Goal: Feedback & Contribution: Submit feedback/report problem

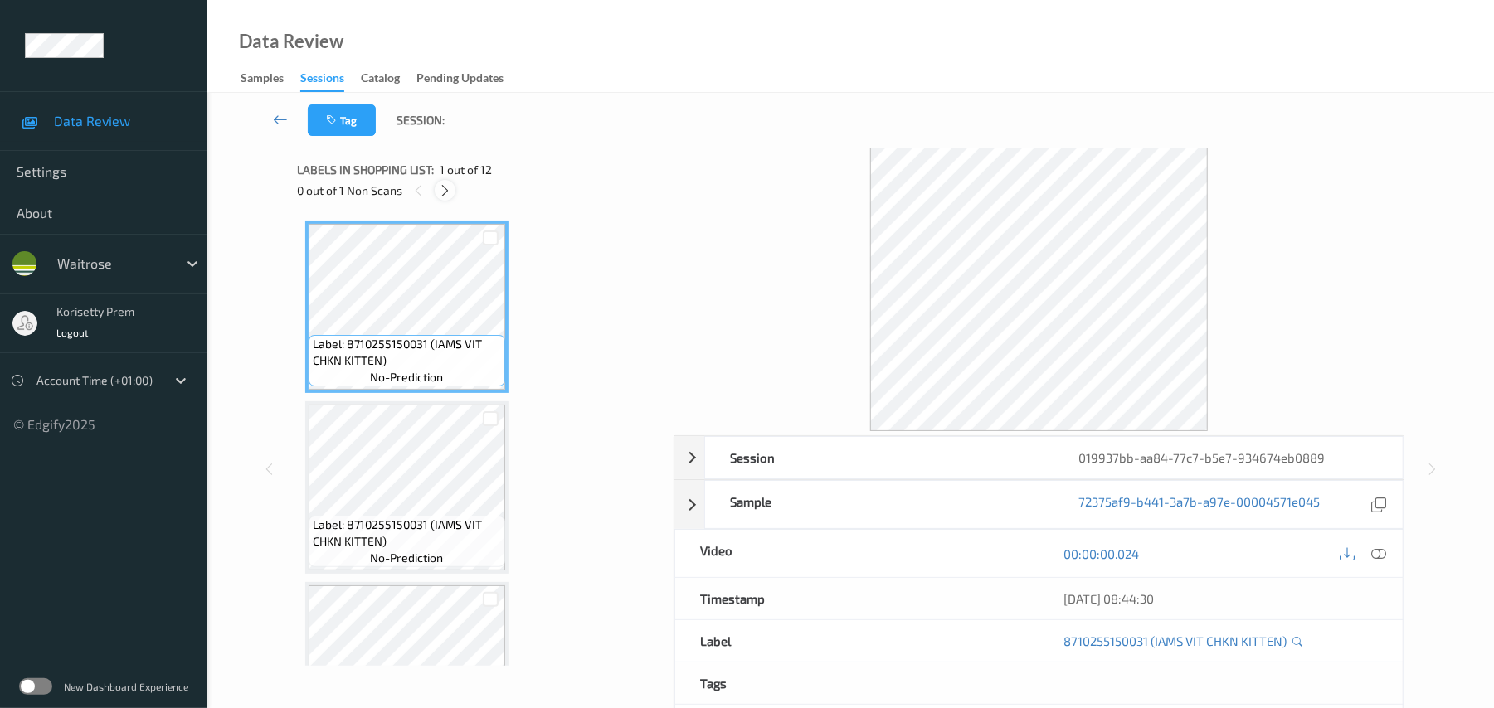
click at [443, 187] on icon at bounding box center [445, 190] width 14 height 15
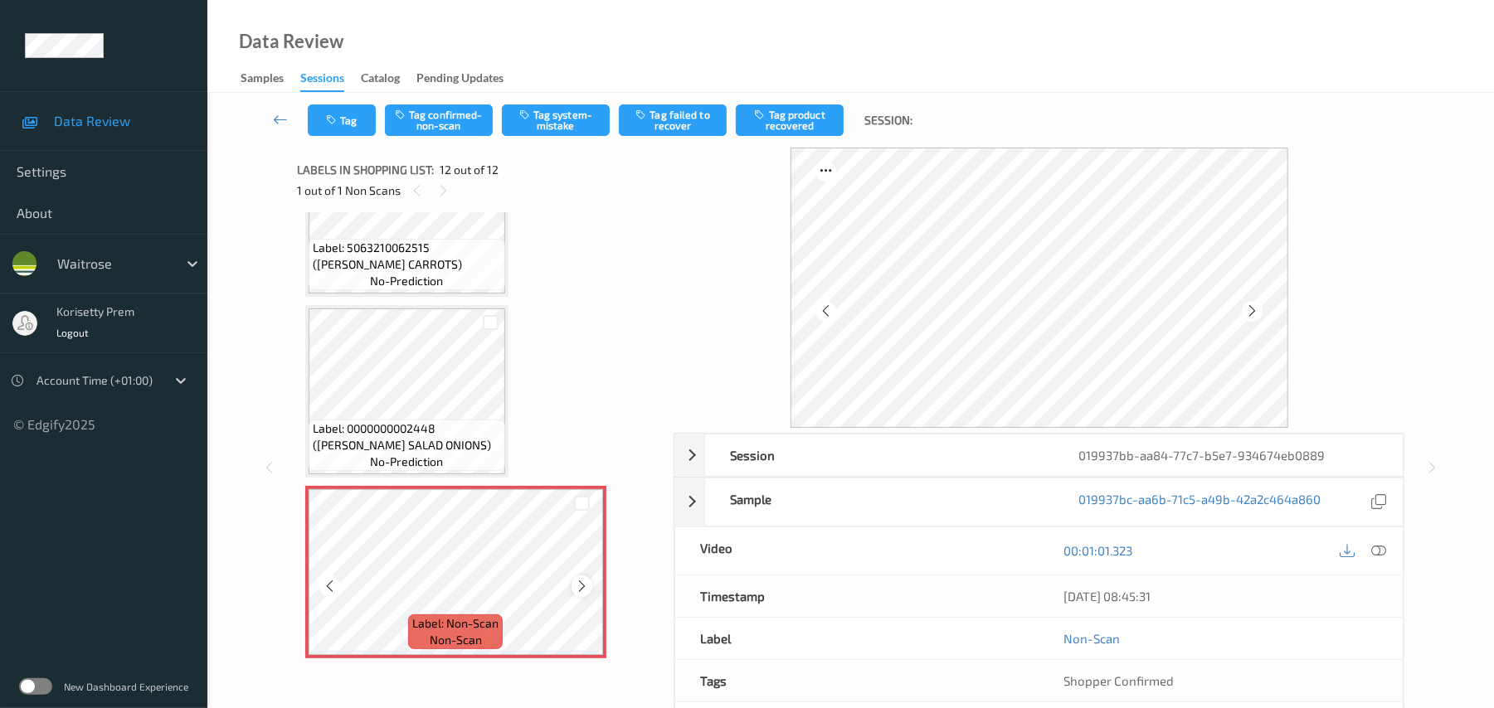
click at [581, 588] on icon at bounding box center [582, 586] width 14 height 15
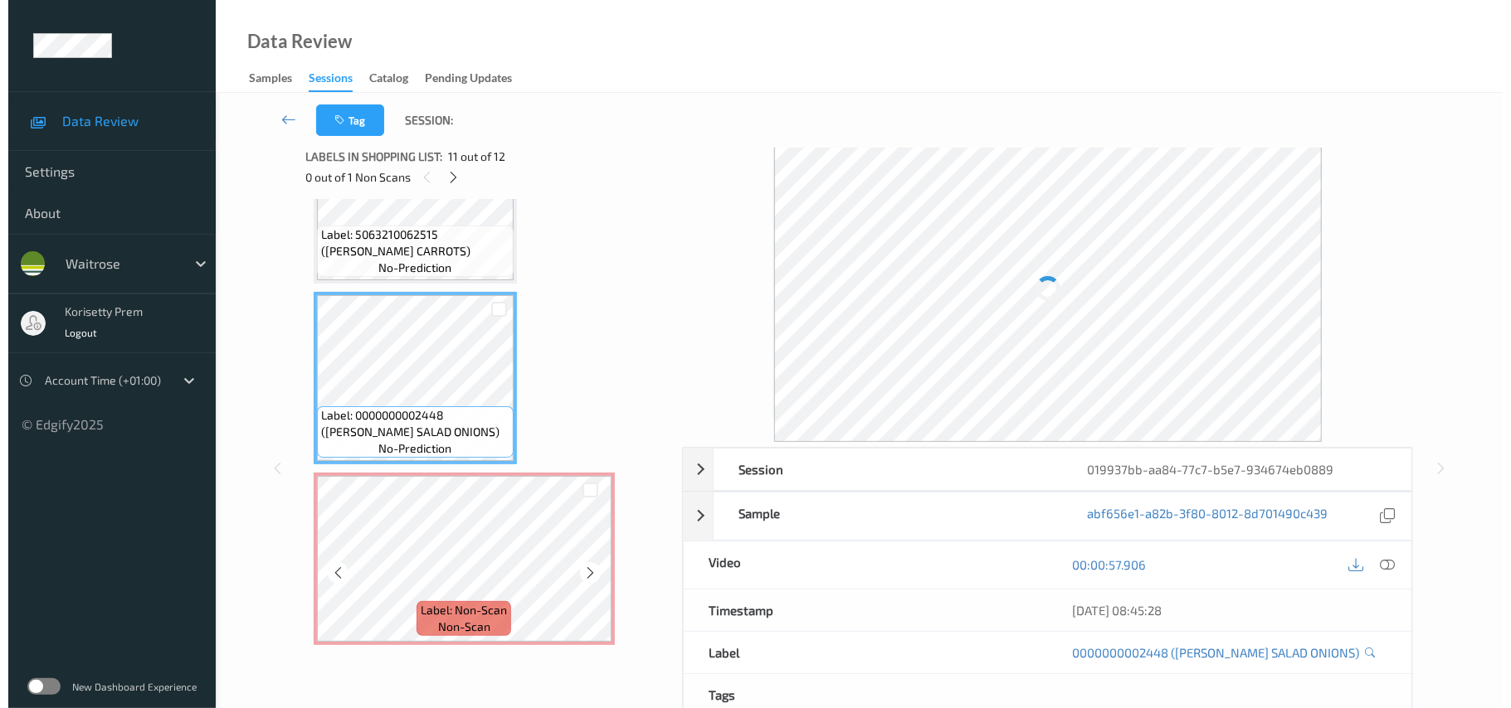
scroll to position [0, 0]
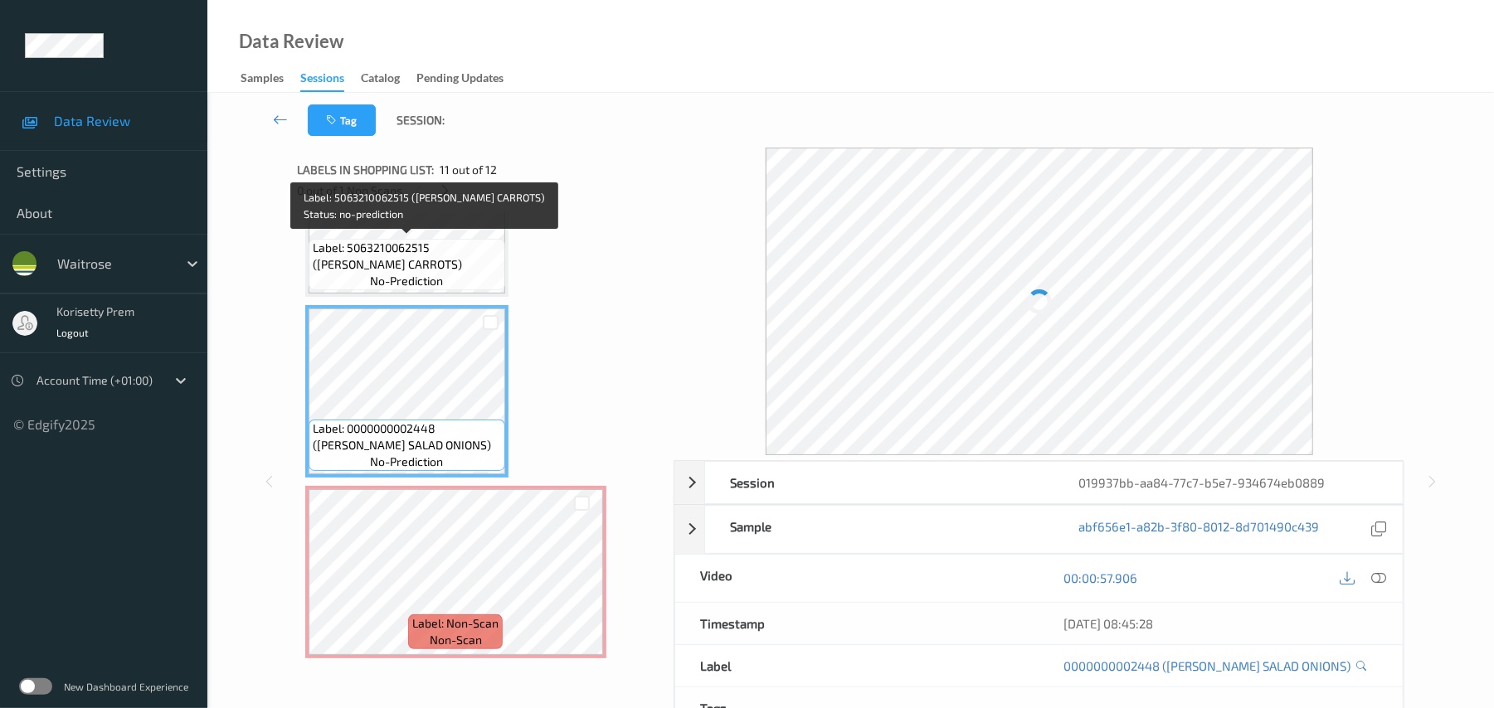
click at [416, 263] on span "Label: 5063210062515 ([PERSON_NAME] CARROTS)" at bounding box center [407, 256] width 188 height 33
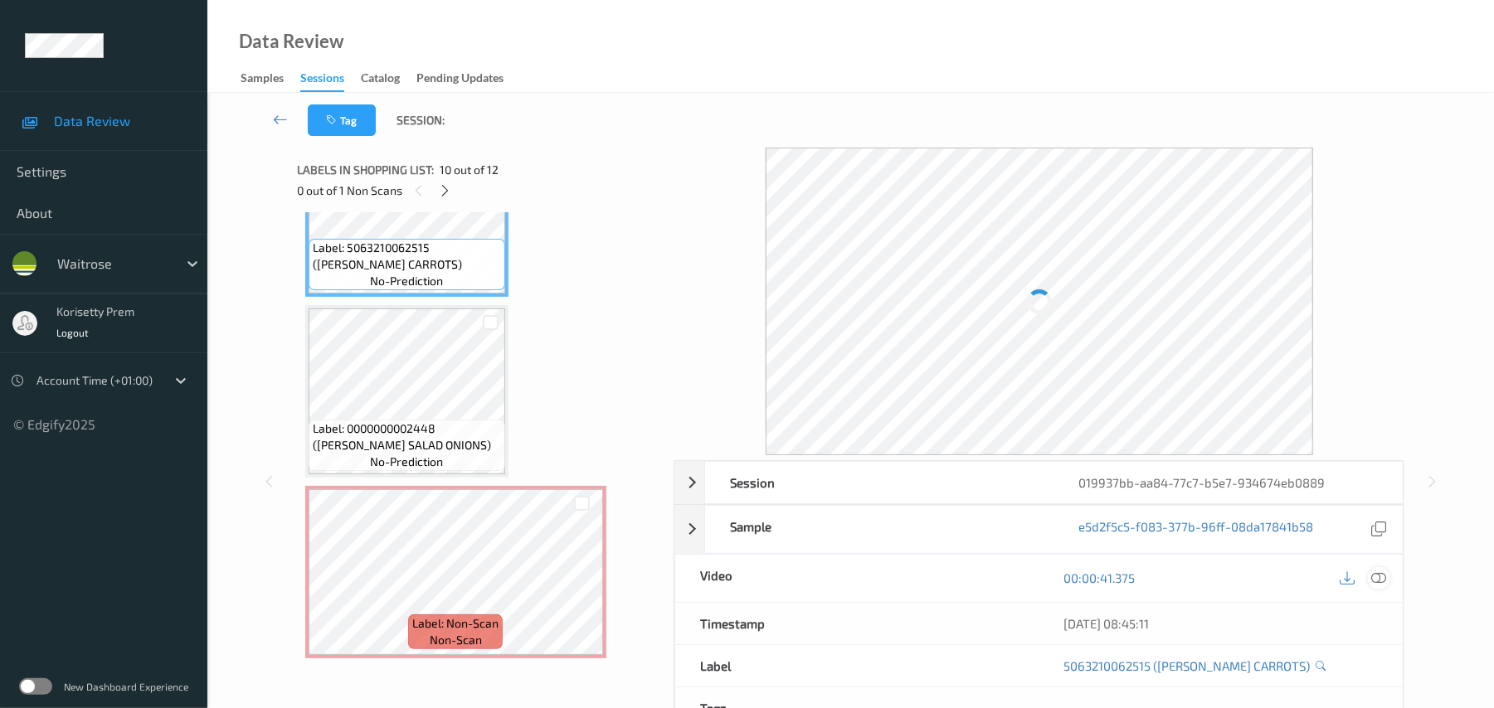
click at [1380, 575] on icon at bounding box center [1379, 578] width 15 height 15
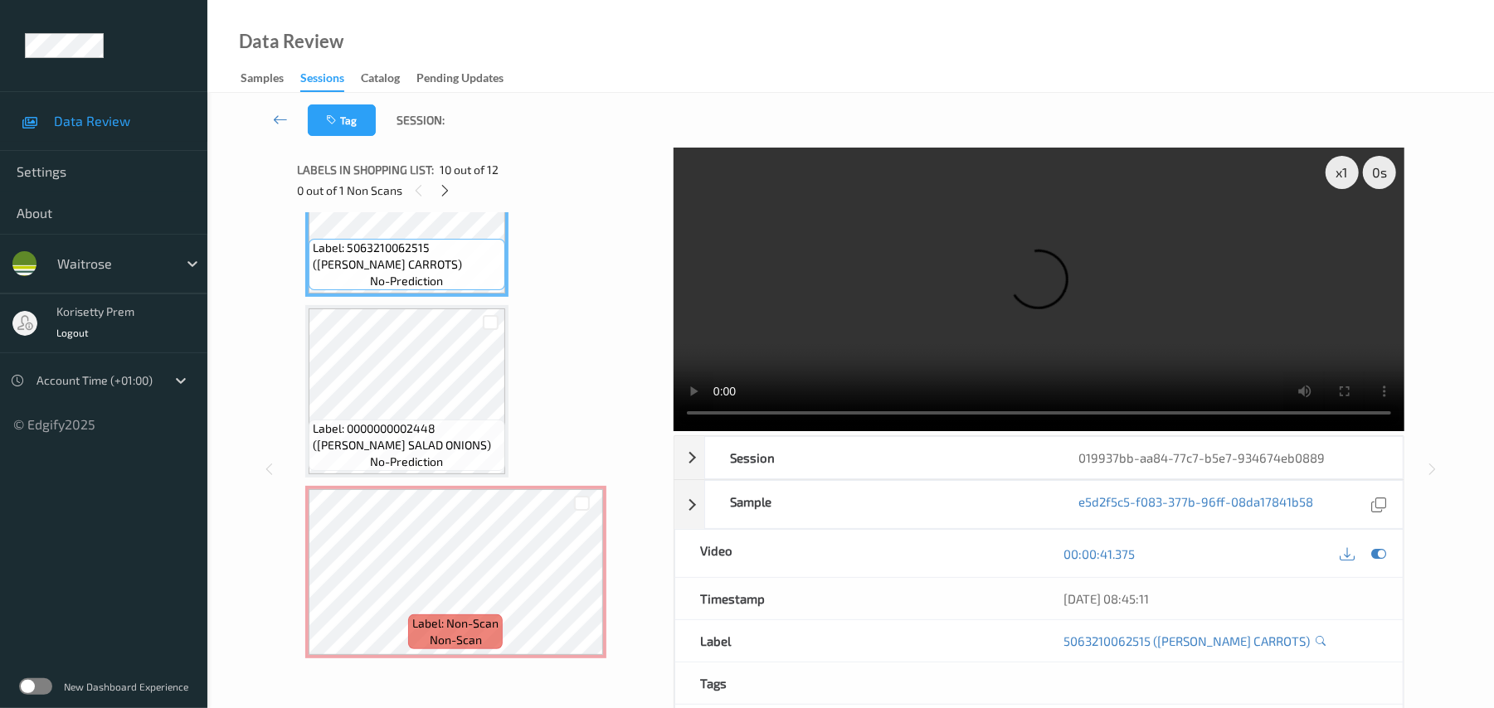
click at [953, 274] on video at bounding box center [1039, 290] width 731 height 284
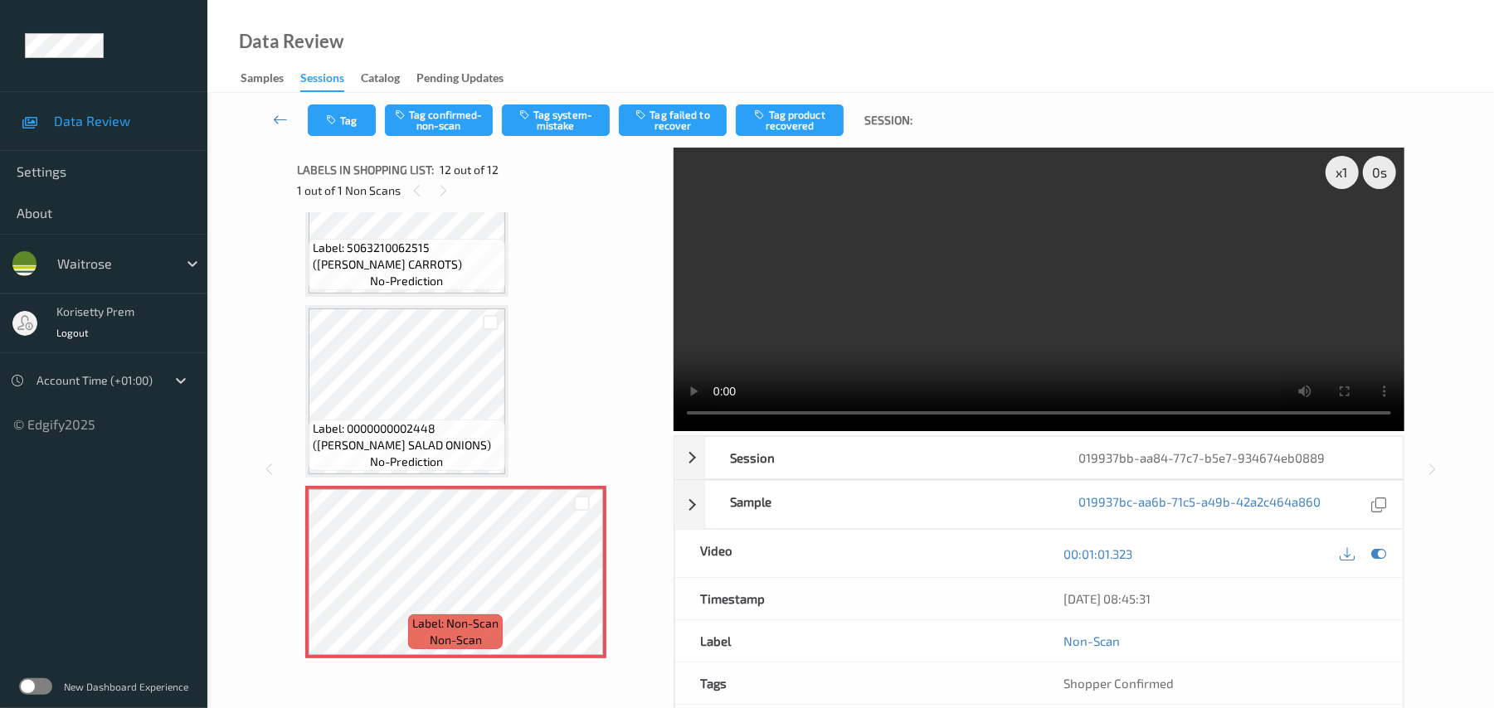
click at [930, 297] on video at bounding box center [1039, 290] width 731 height 284
click at [538, 116] on button "Tag system-mistake" at bounding box center [556, 121] width 108 height 32
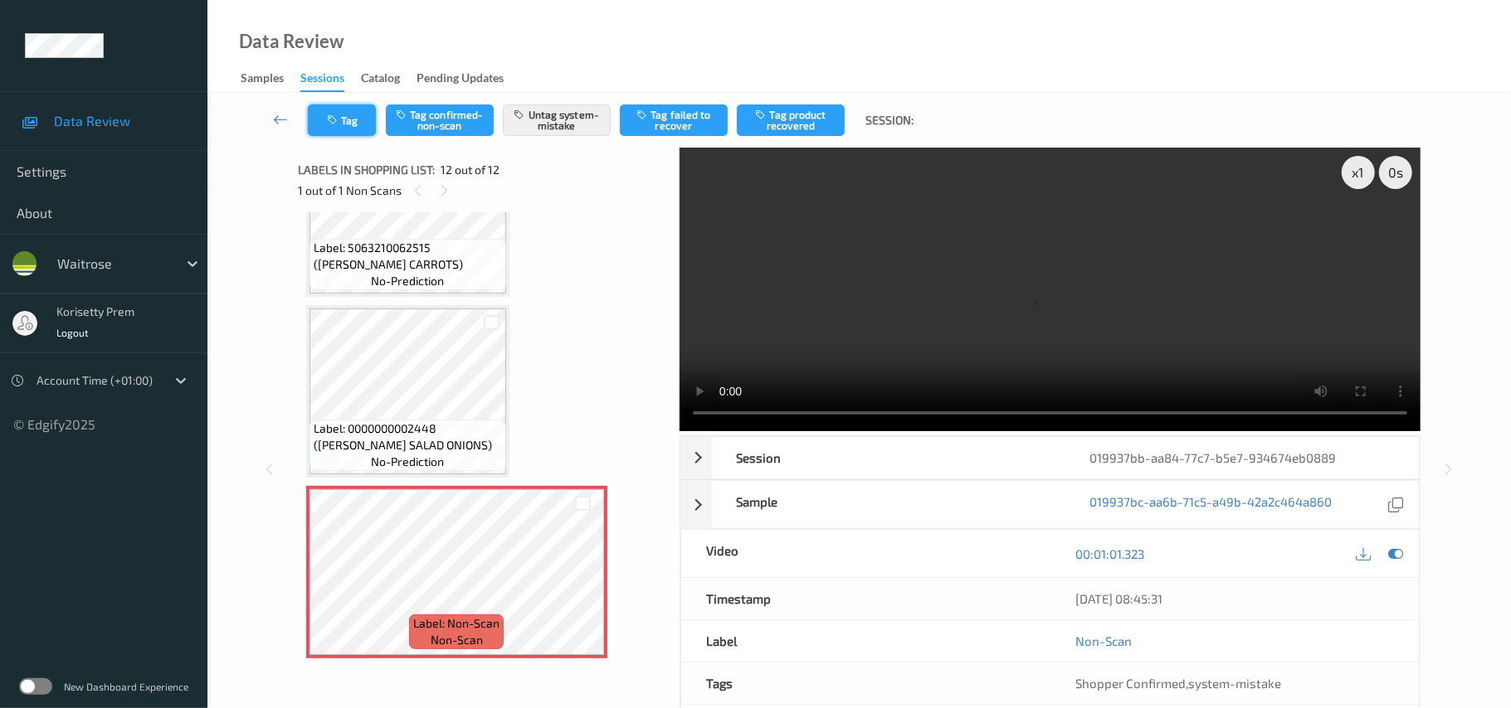
click at [343, 116] on button "Tag" at bounding box center [342, 121] width 68 height 32
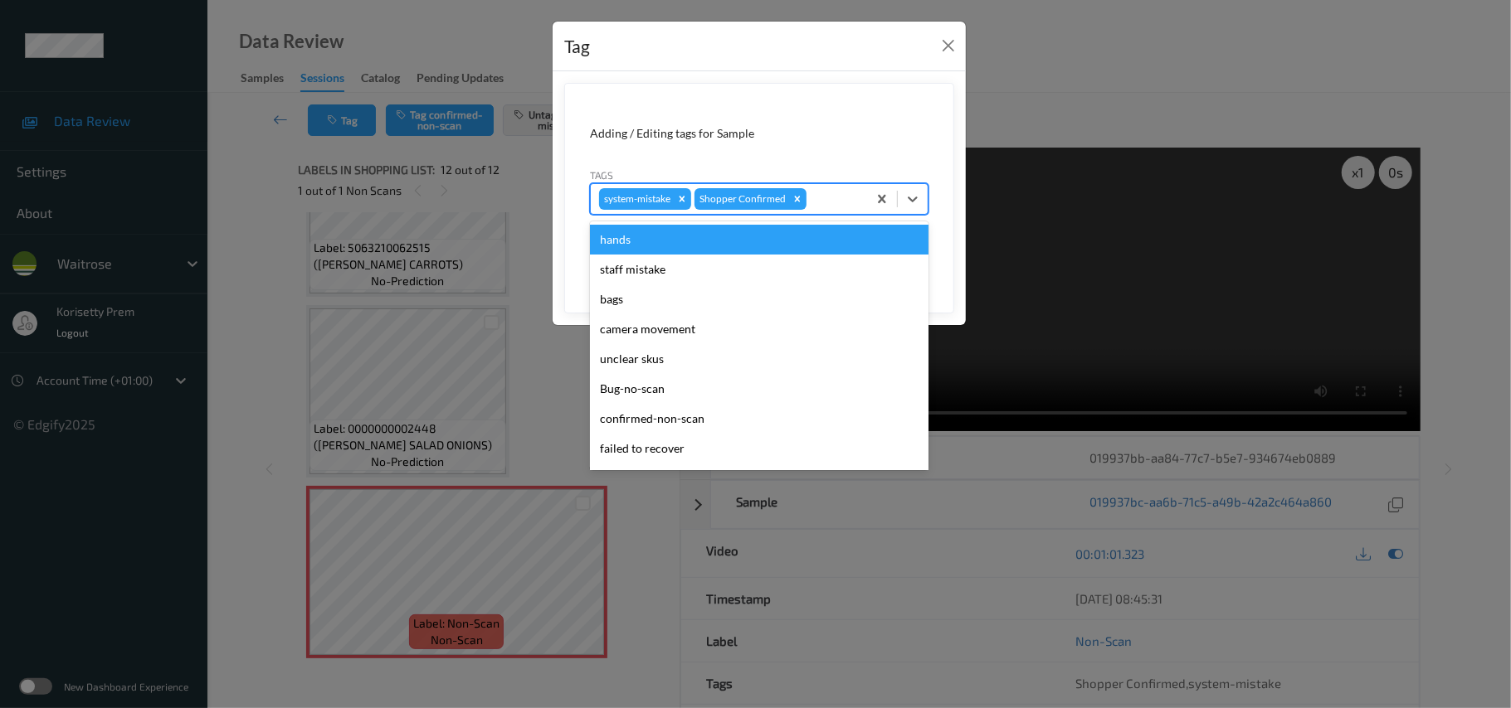
click at [810, 203] on input "text" at bounding box center [811, 199] width 2 height 17
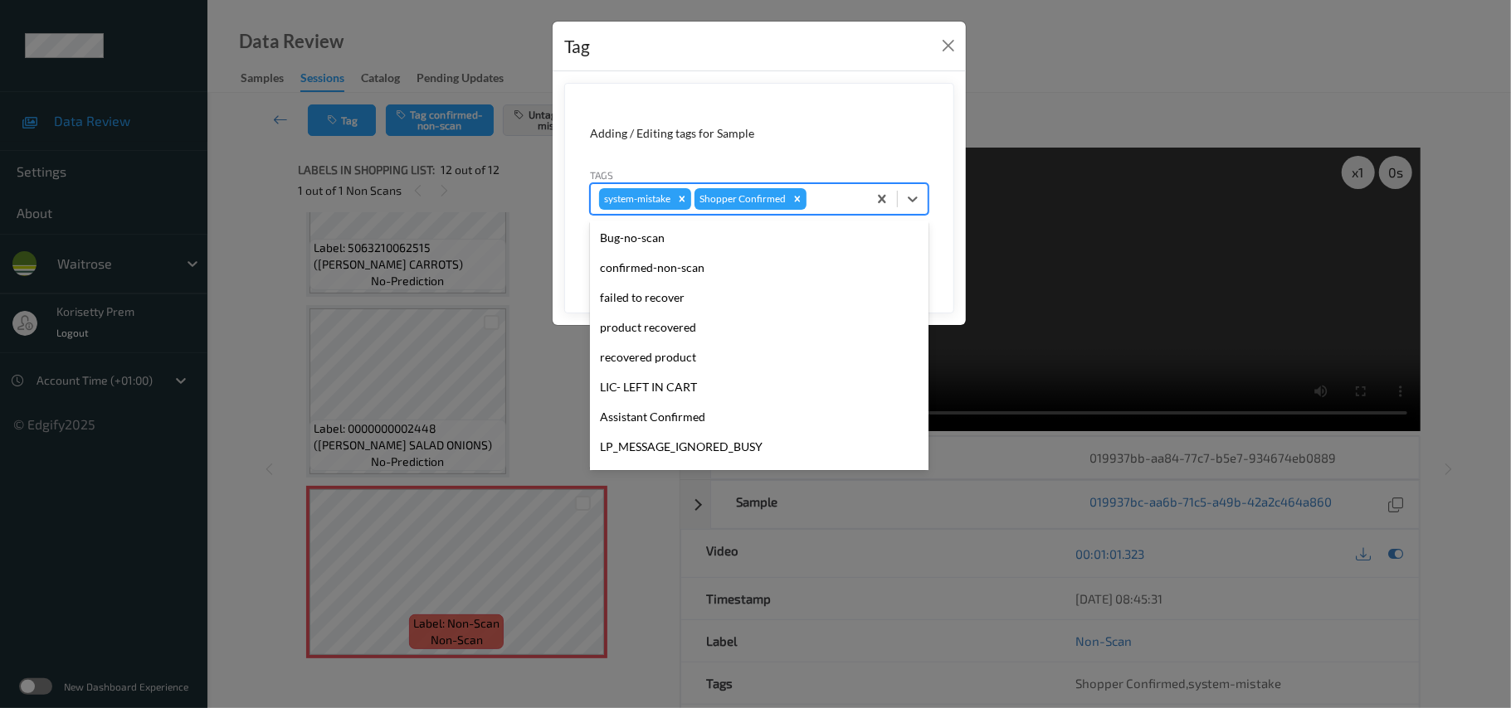
scroll to position [316, 0]
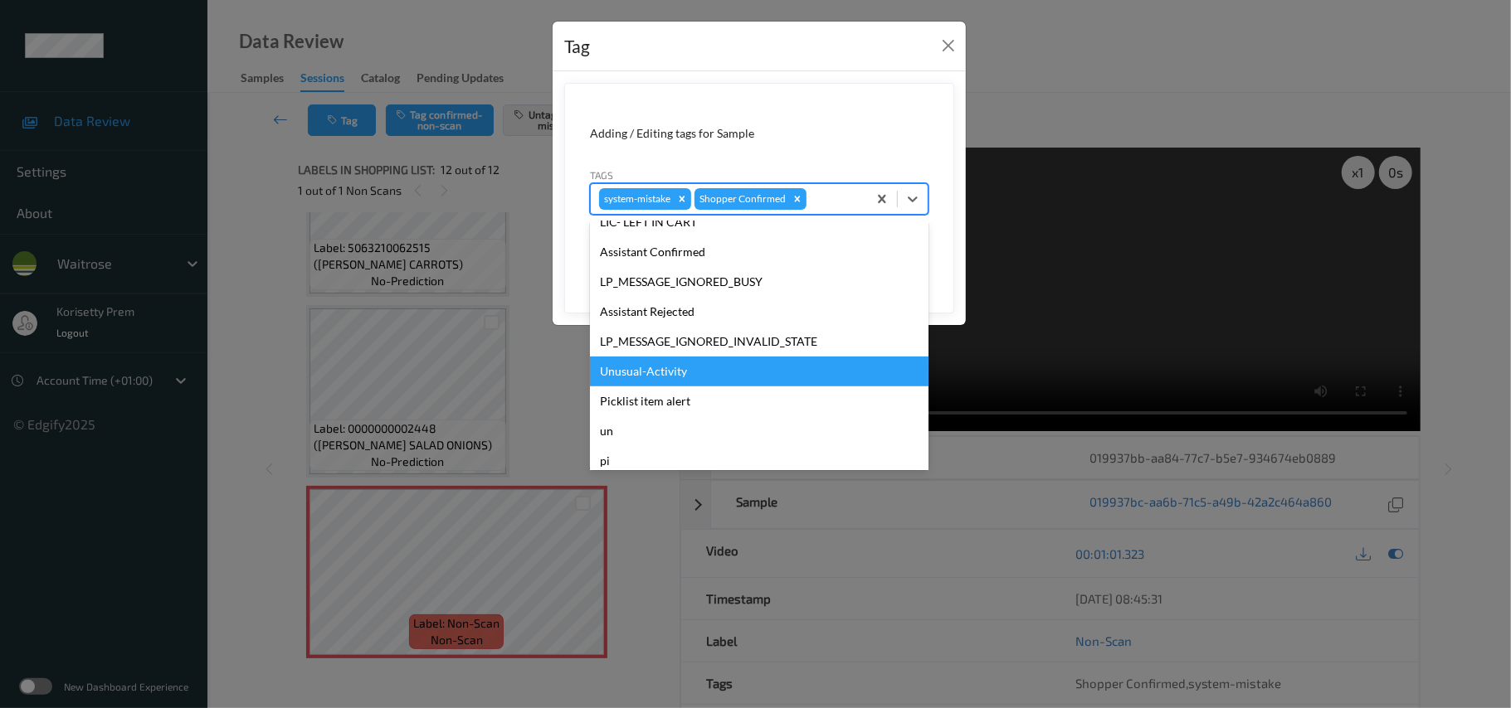
click at [668, 372] on div "Unusual-Activity" at bounding box center [759, 372] width 338 height 30
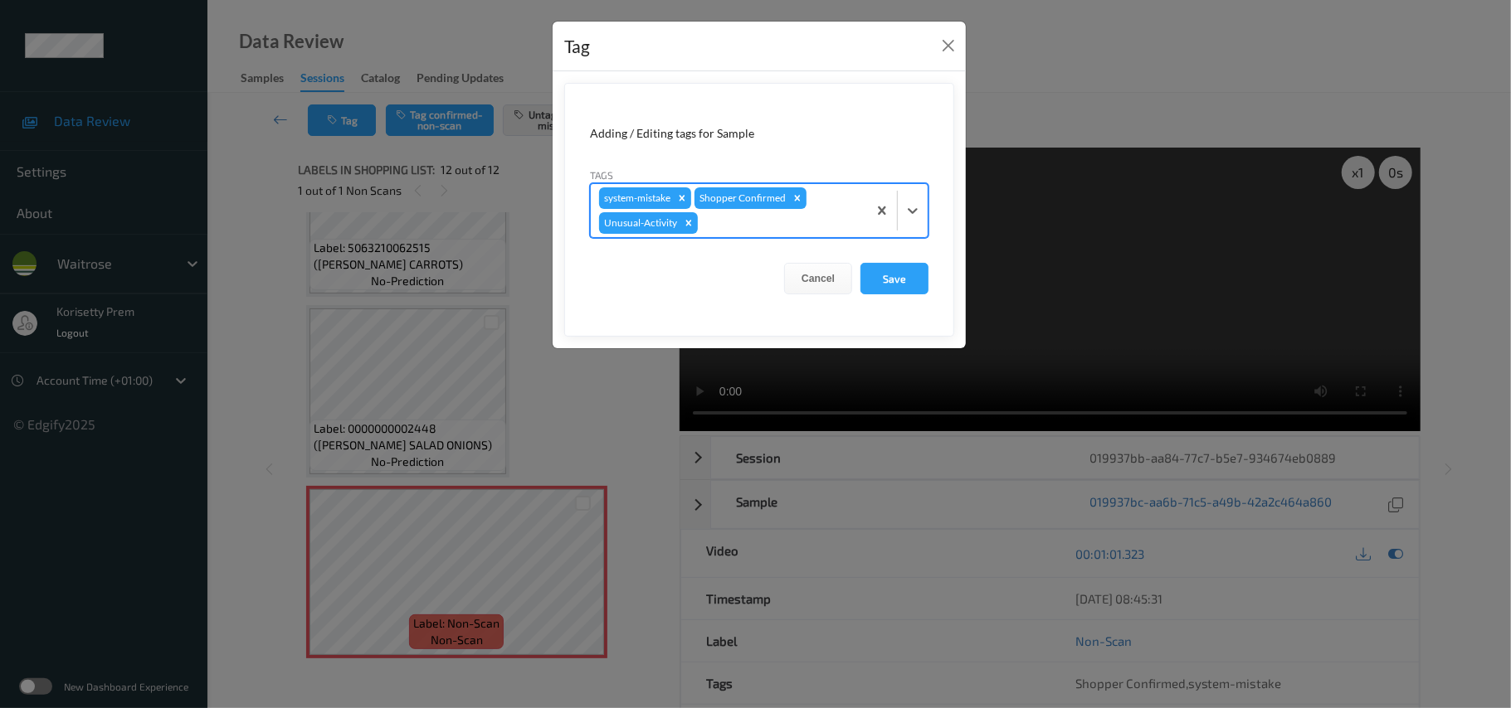
click at [767, 236] on div "system-mistake Shopper Confirmed Unusual-Activity" at bounding box center [729, 210] width 276 height 53
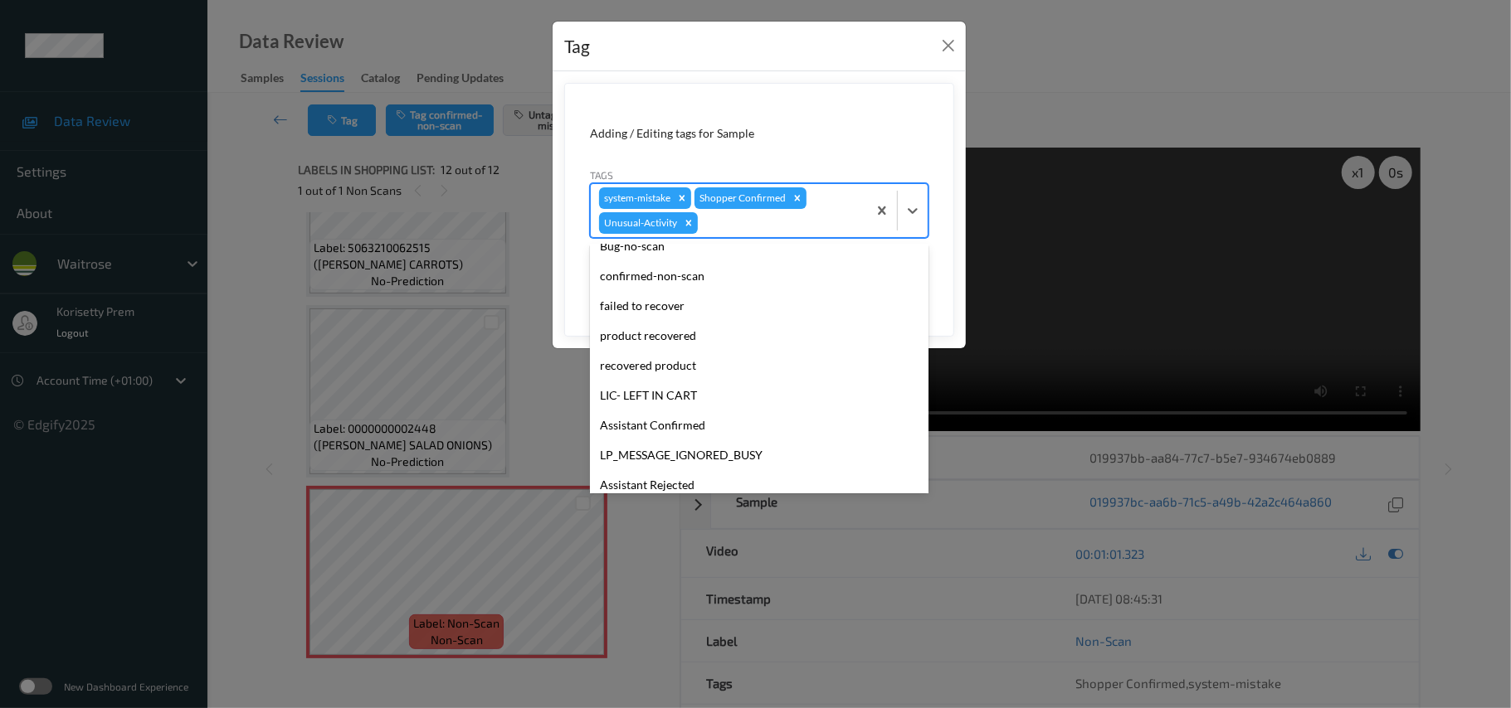
scroll to position [355, 0]
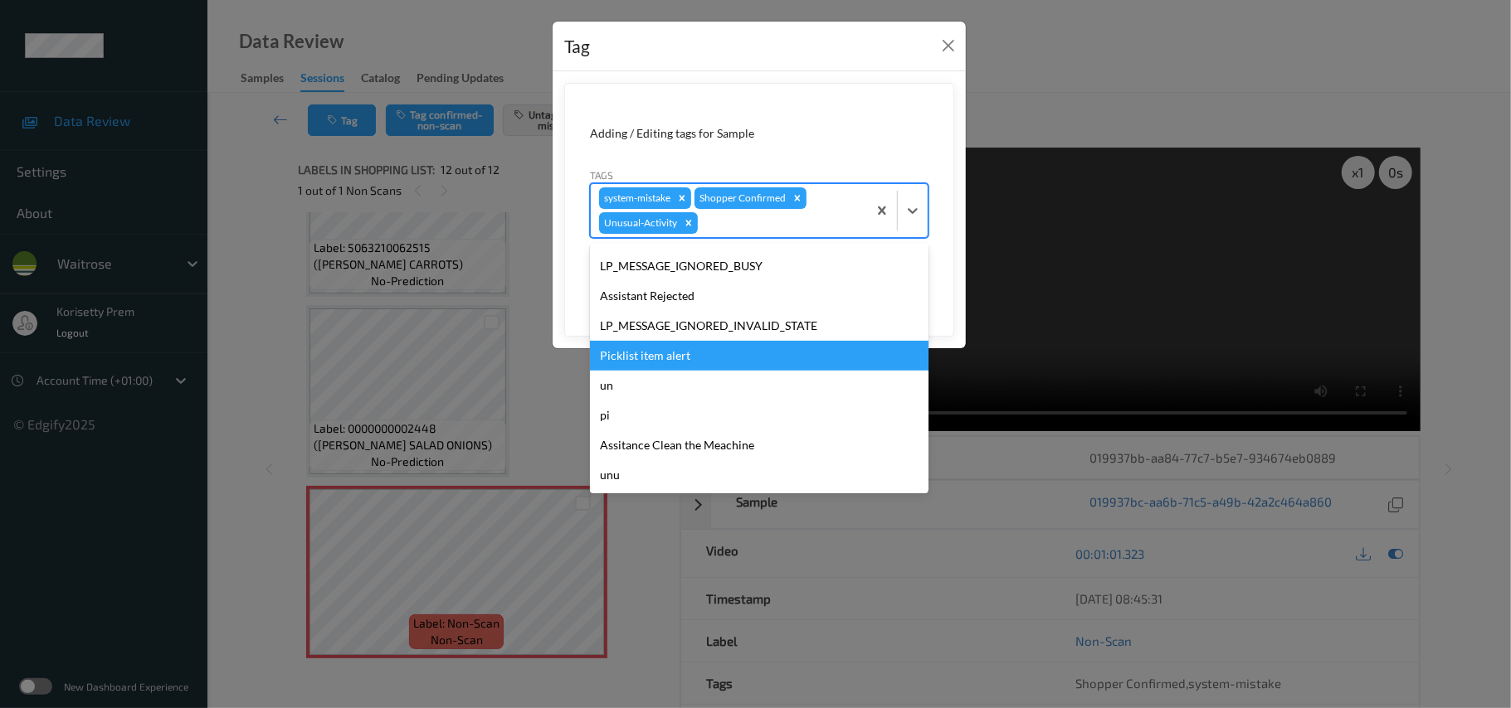
click at [655, 358] on div "Picklist item alert" at bounding box center [759, 356] width 338 height 30
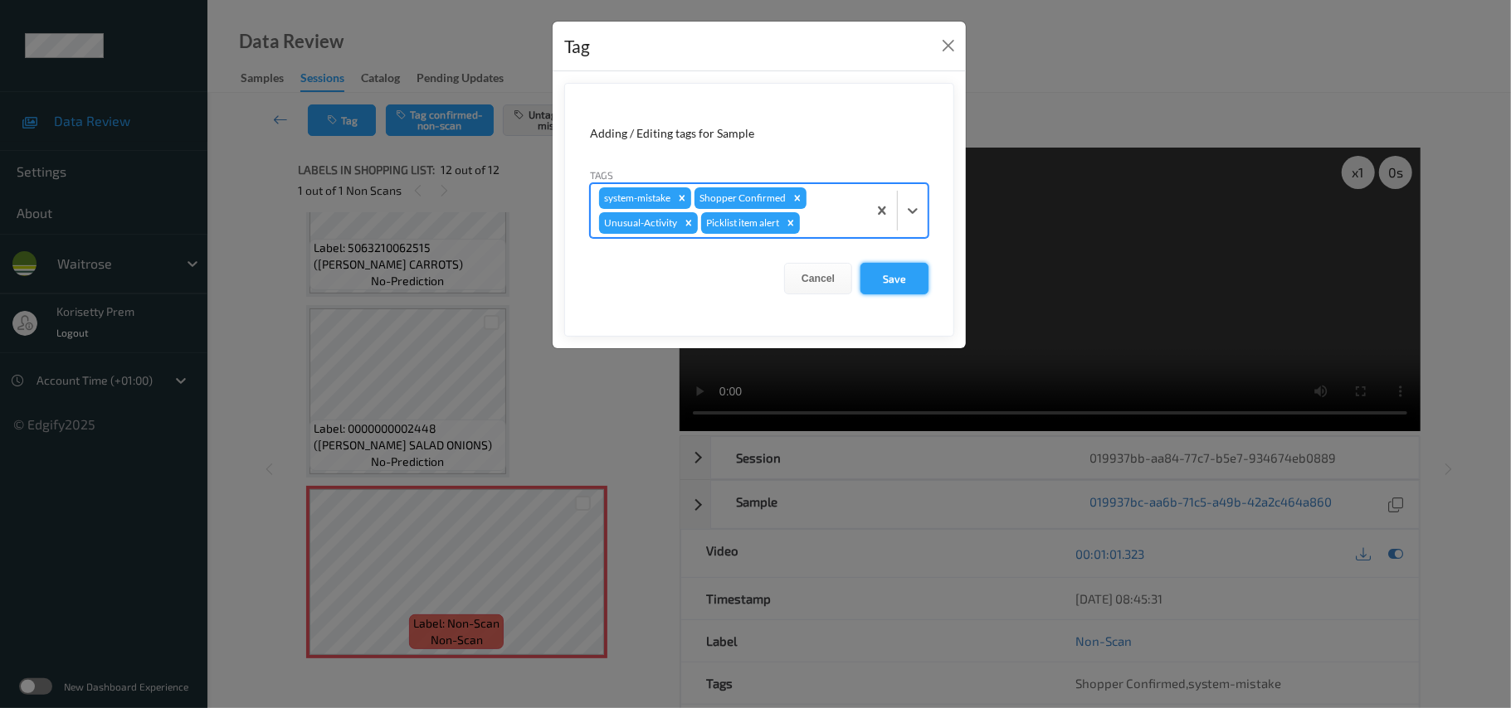
click at [886, 274] on button "Save" at bounding box center [894, 279] width 68 height 32
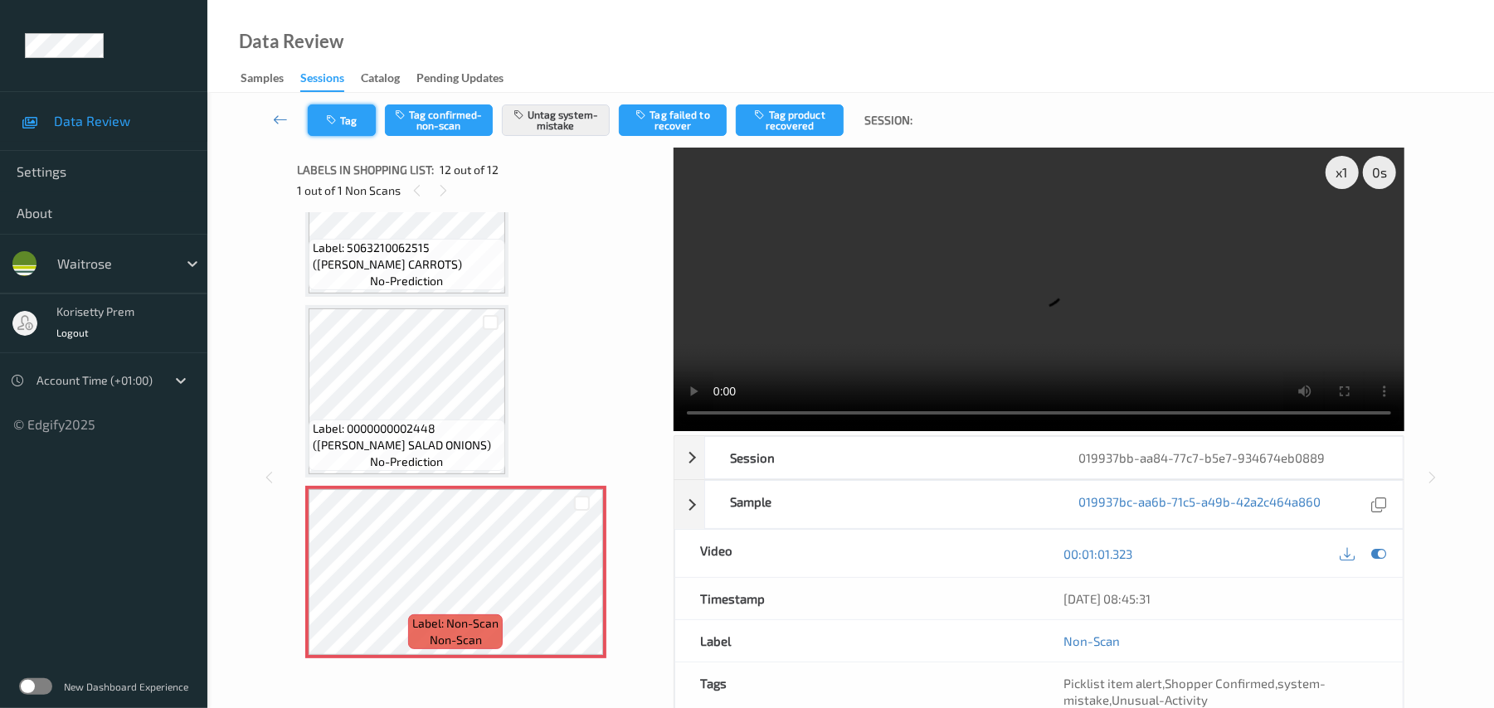
click at [362, 127] on button "Tag" at bounding box center [342, 121] width 68 height 32
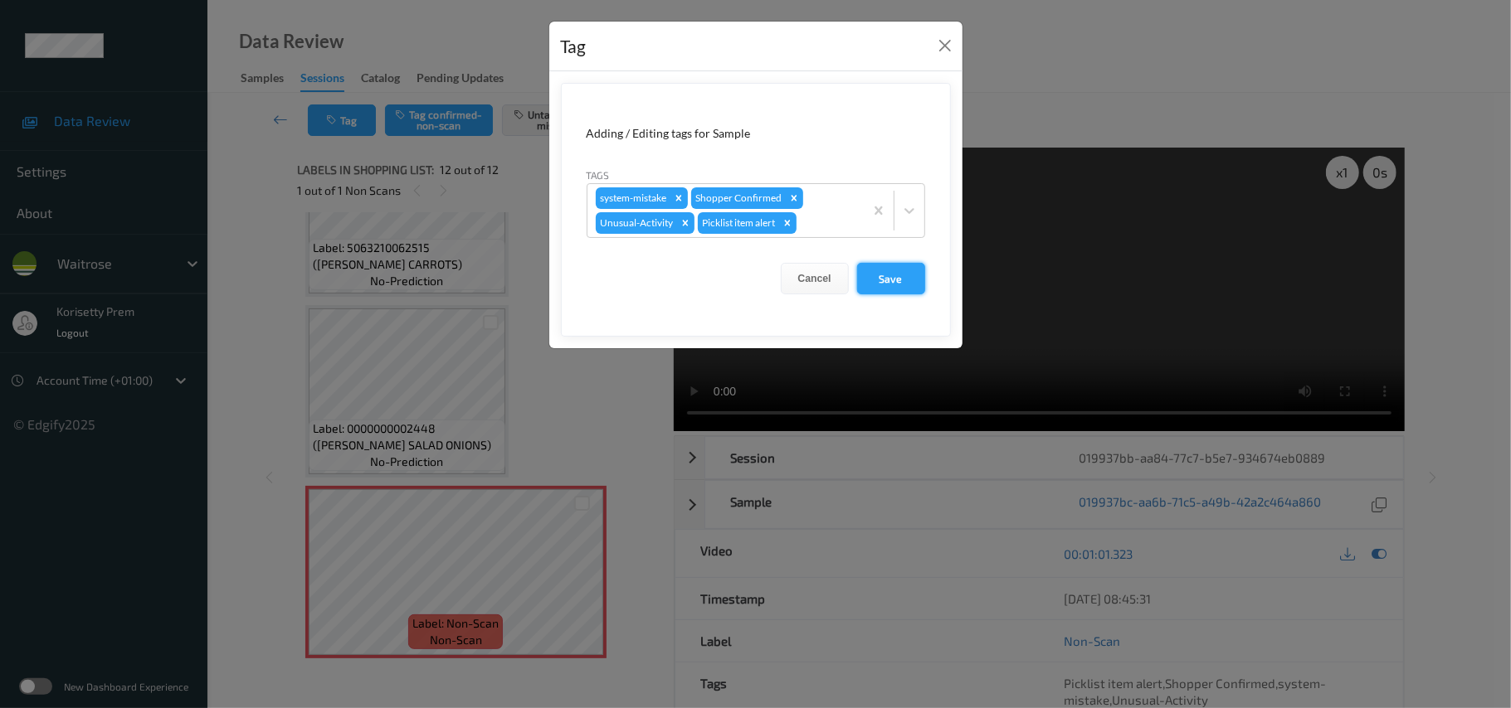
click at [881, 287] on button "Save" at bounding box center [891, 279] width 68 height 32
